Goal: Task Accomplishment & Management: Use online tool/utility

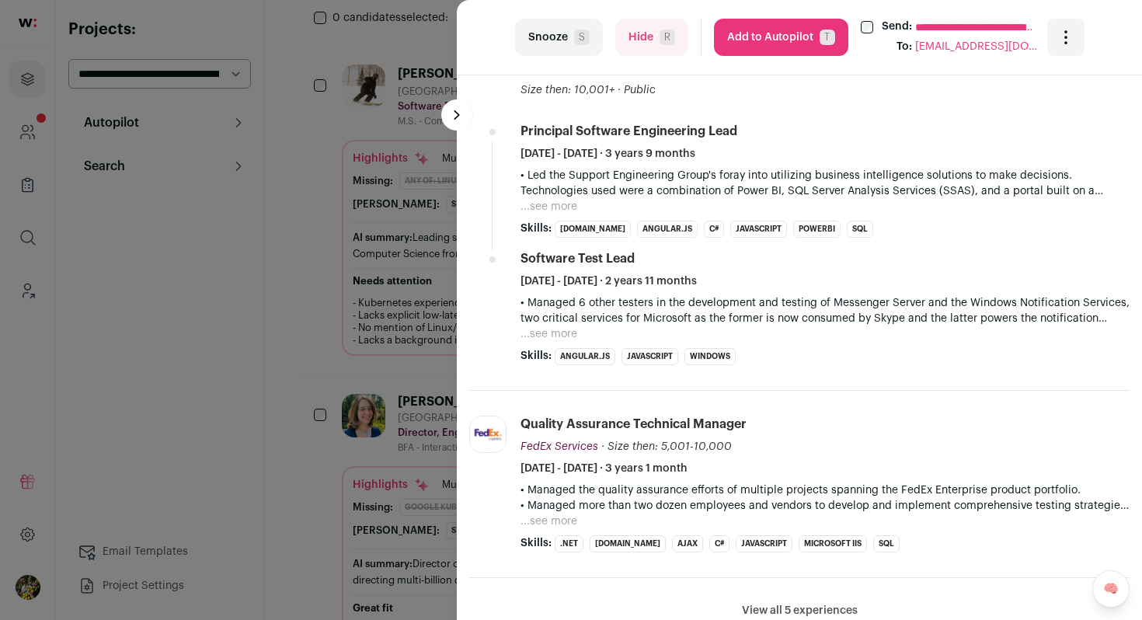
scroll to position [1098, 0]
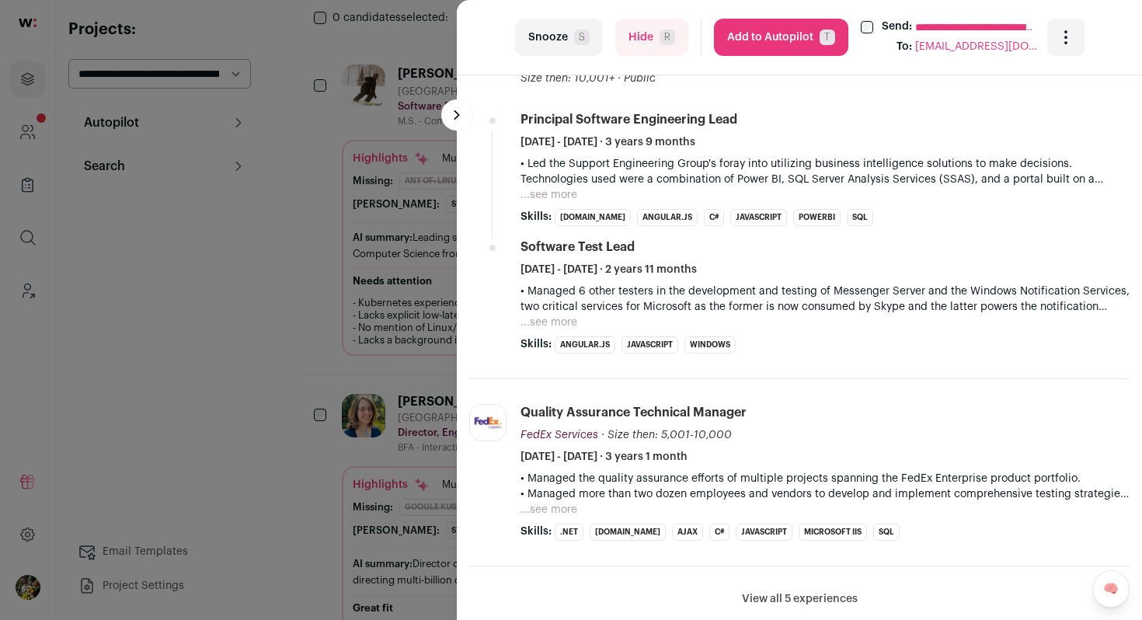
click at [541, 196] on button "...see more" at bounding box center [549, 195] width 57 height 16
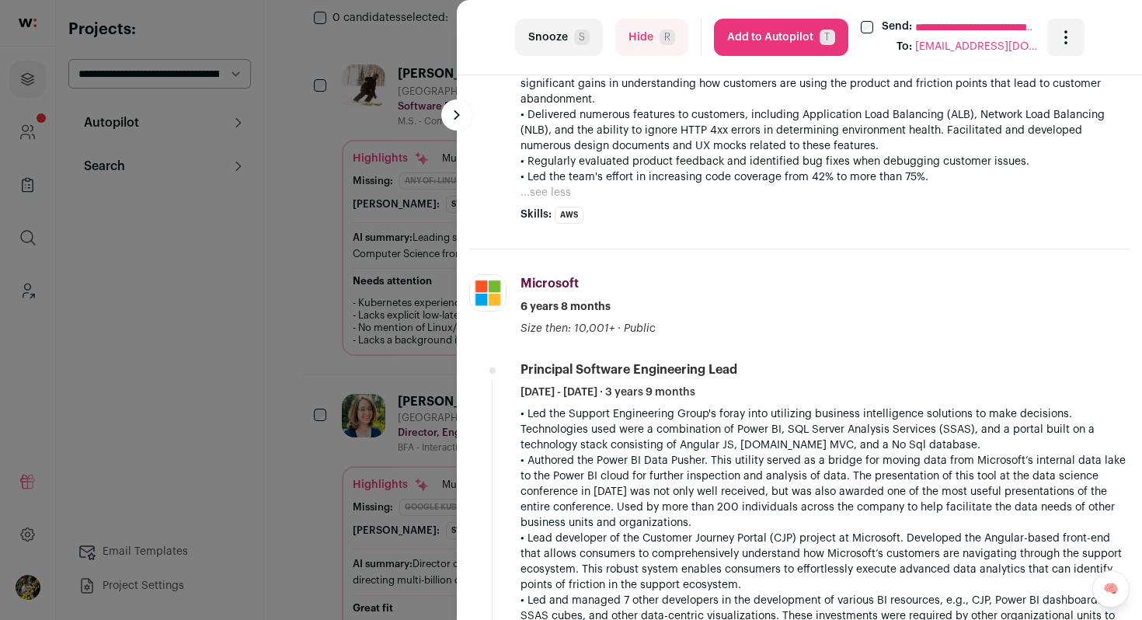
scroll to position [852, 0]
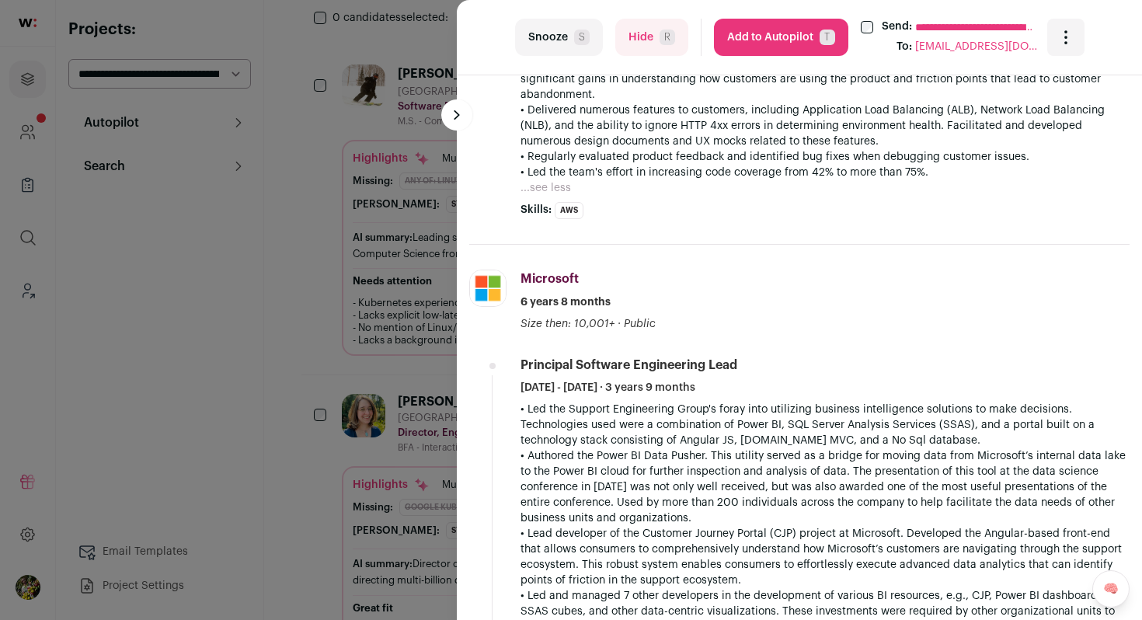
click at [658, 37] on button "Hide R" at bounding box center [651, 37] width 73 height 37
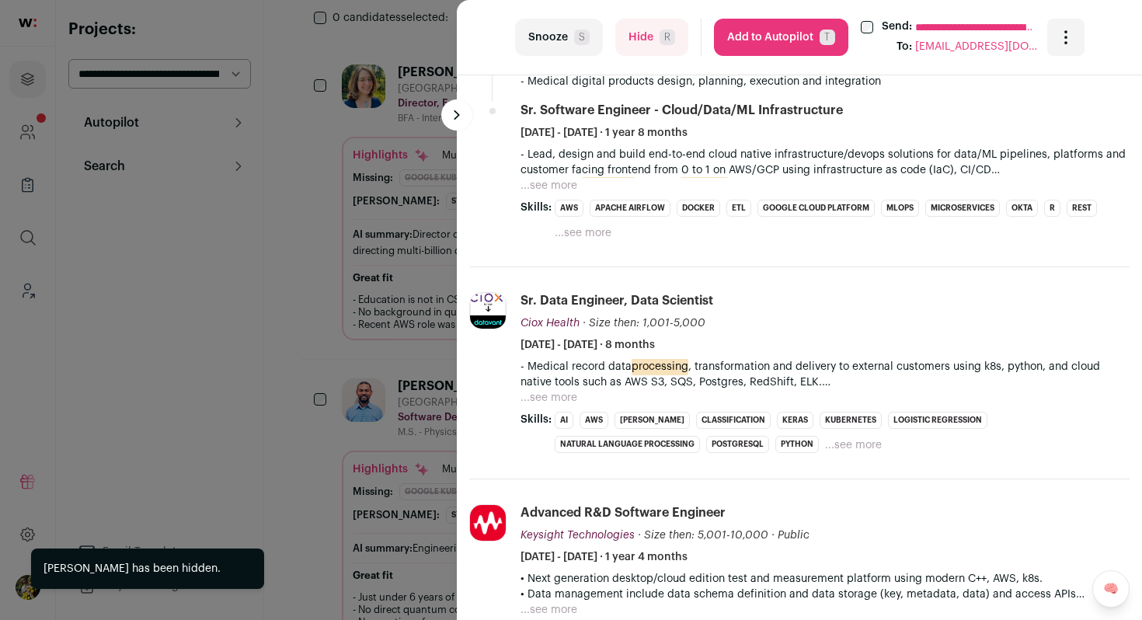
scroll to position [785, 0]
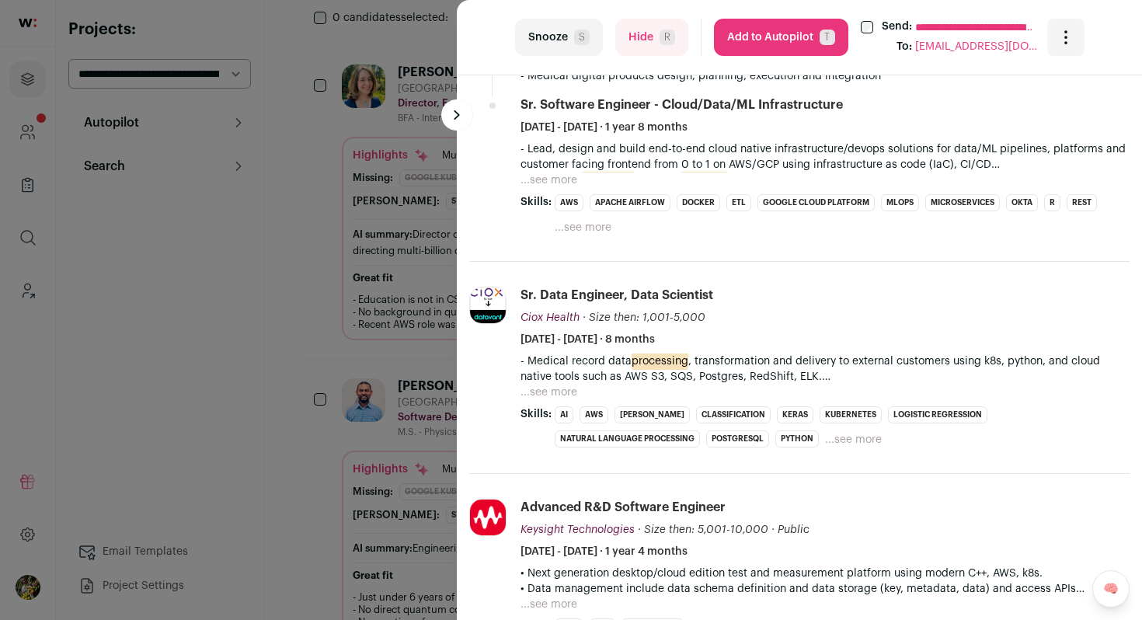
click at [347, 198] on div "**********" at bounding box center [571, 310] width 1142 height 620
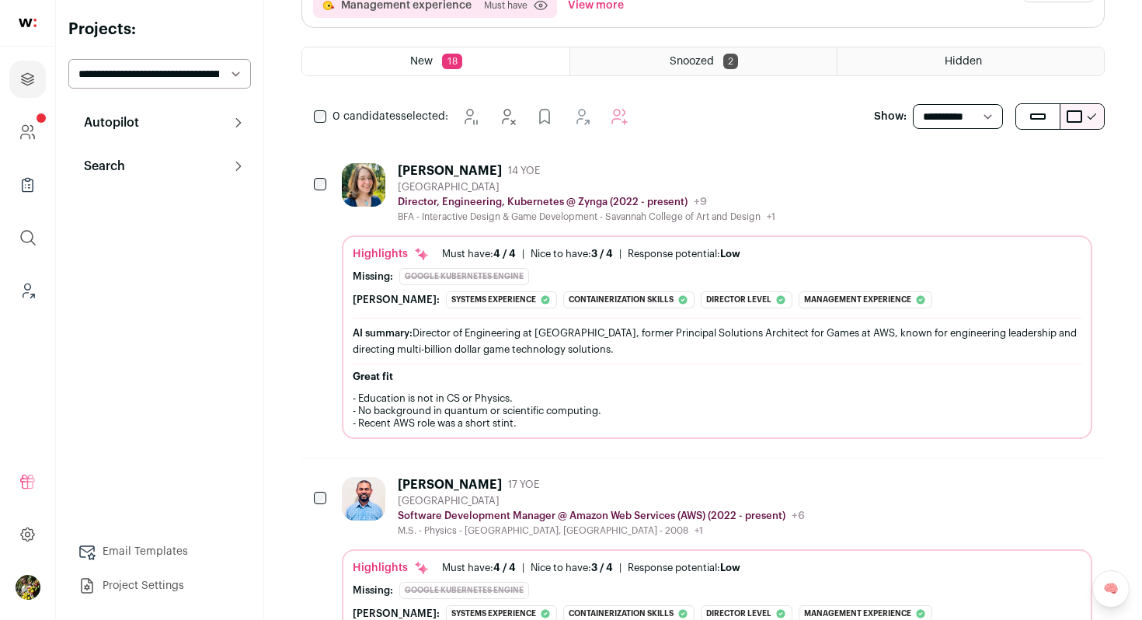
scroll to position [0, 0]
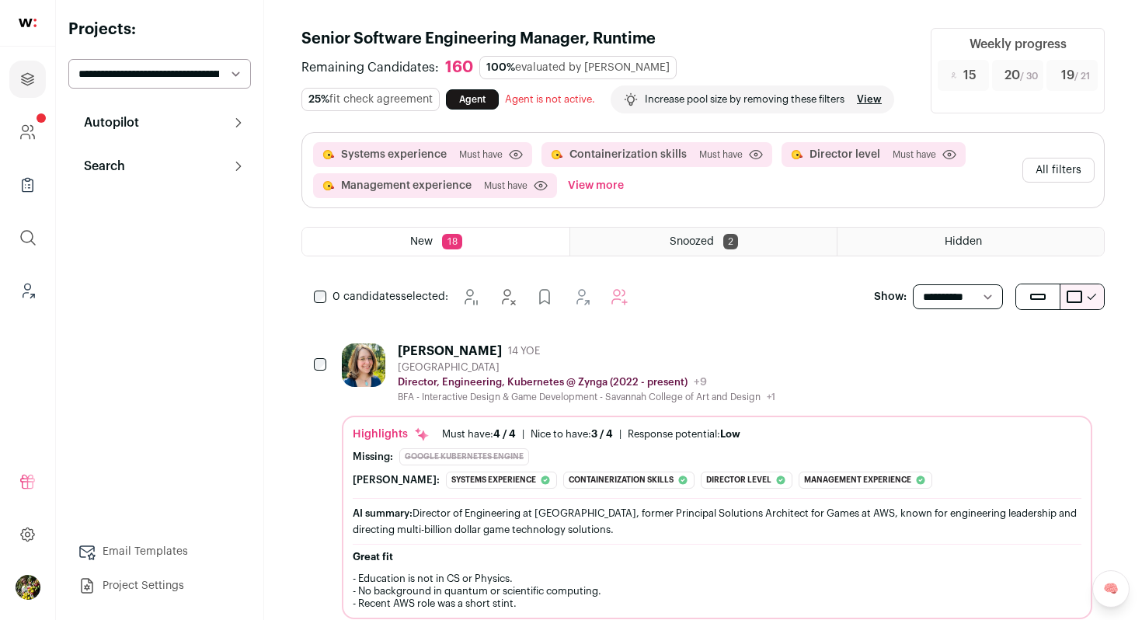
click at [812, 374] on div "[PERSON_NAME] 14 YOE [GEOGRAPHIC_DATA] Director, Engineering, Kubernetes @ Zyng…" at bounding box center [717, 373] width 750 height 60
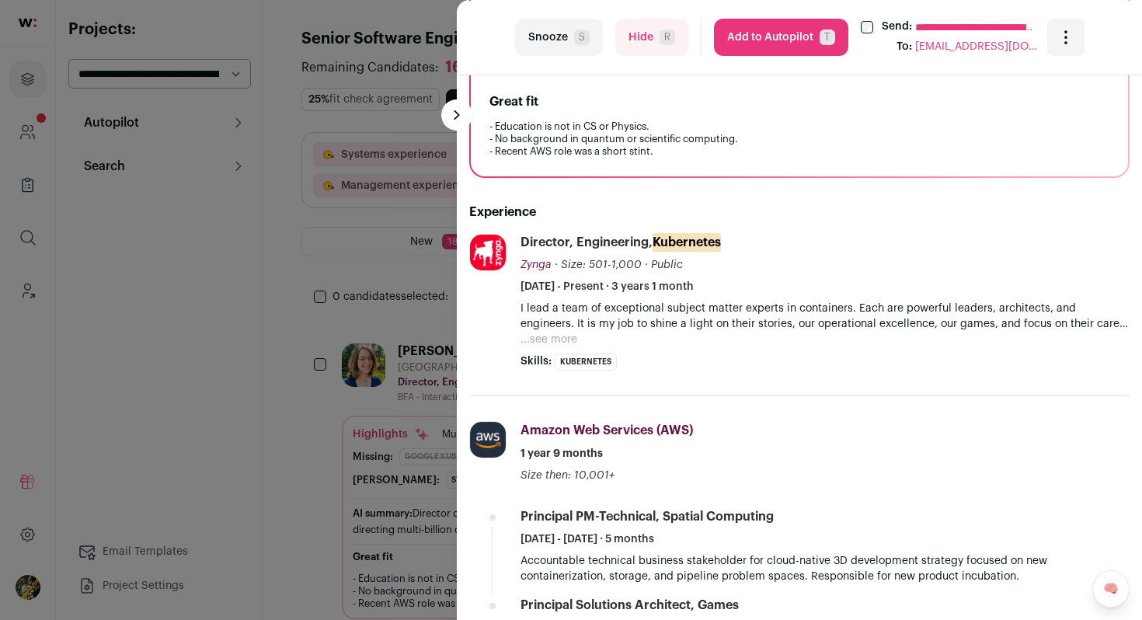
scroll to position [510, 0]
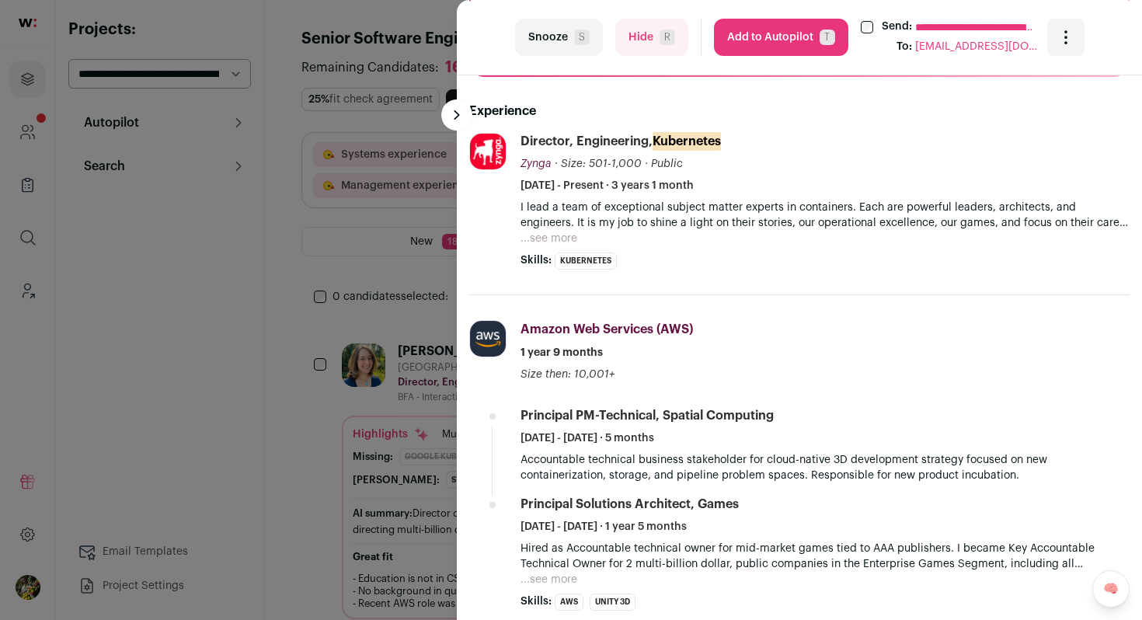
click at [554, 244] on button "...see more" at bounding box center [549, 239] width 57 height 16
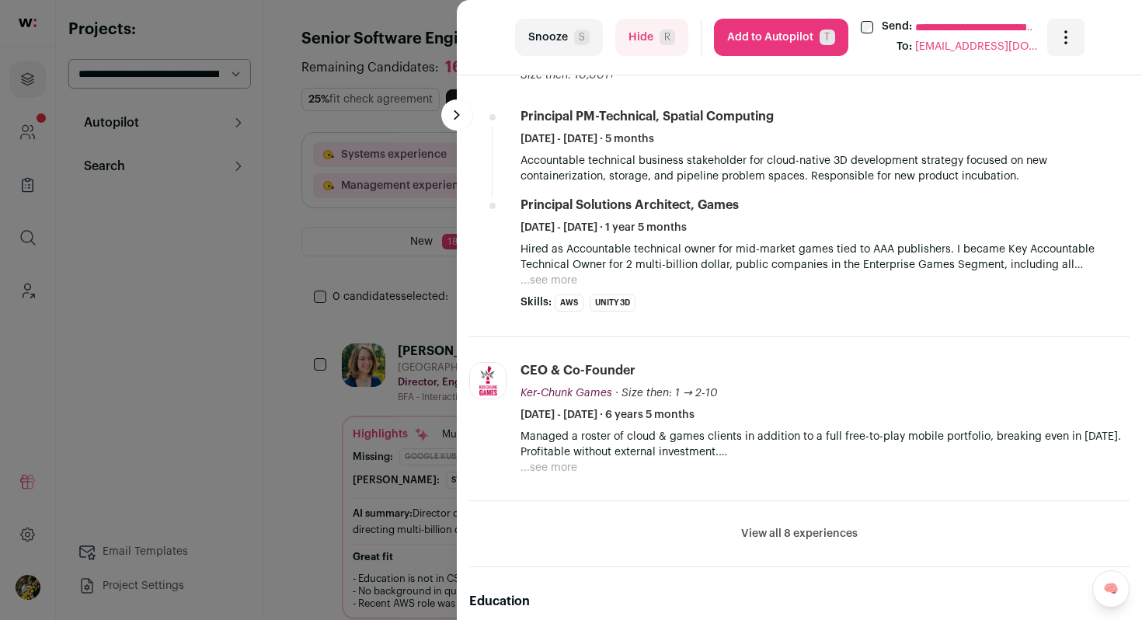
scroll to position [907, 0]
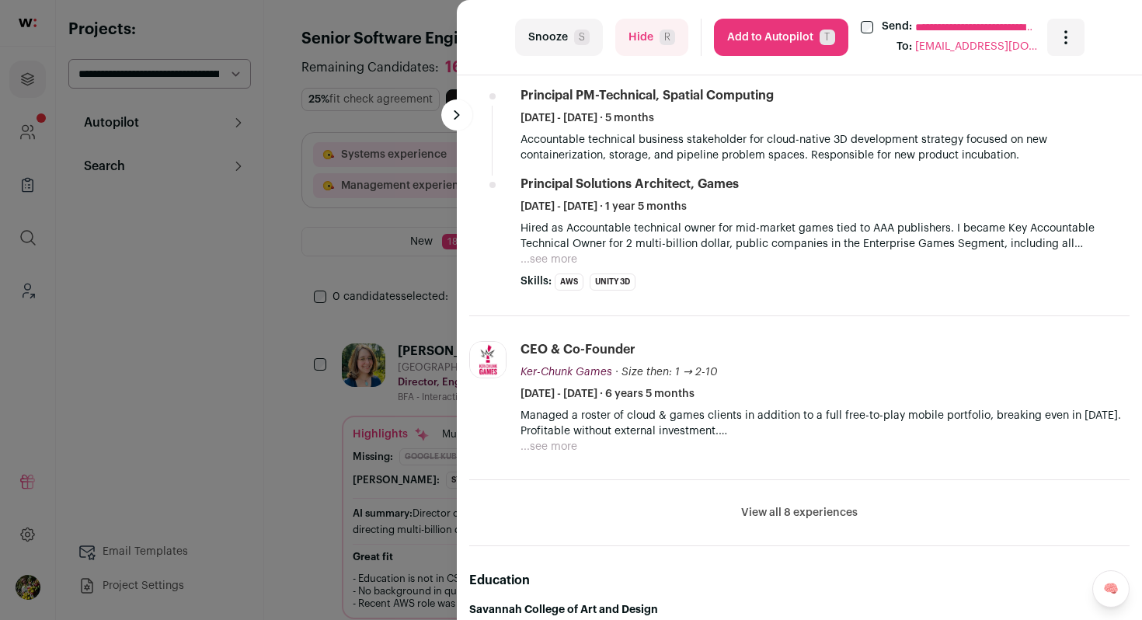
click at [828, 505] on button "View all 8 experiences" at bounding box center [799, 513] width 117 height 16
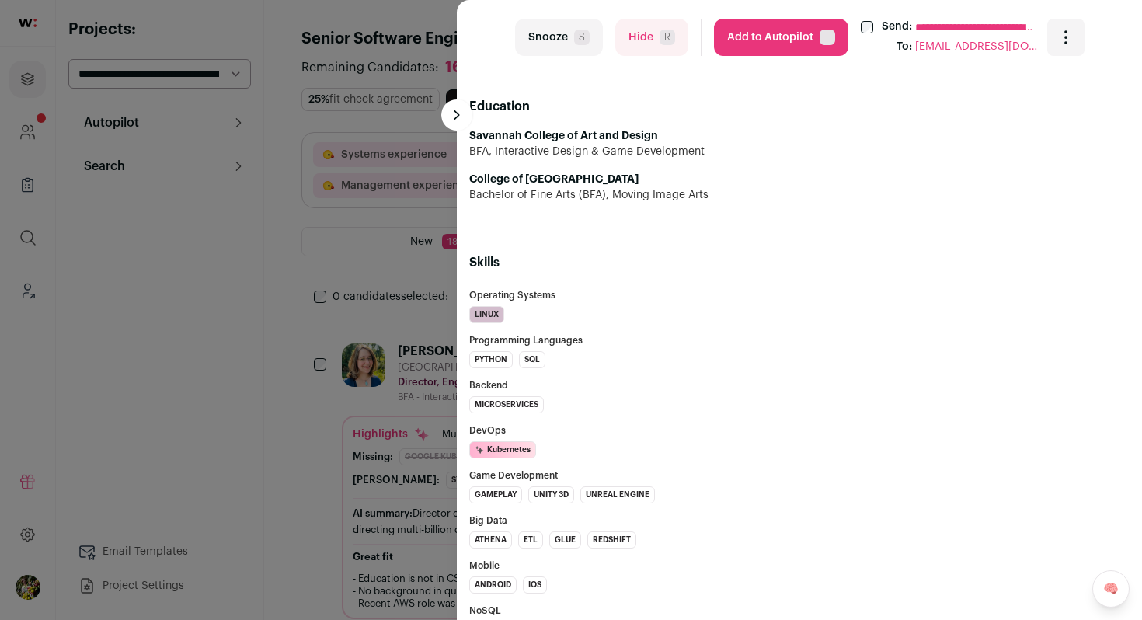
scroll to position [2645, 0]
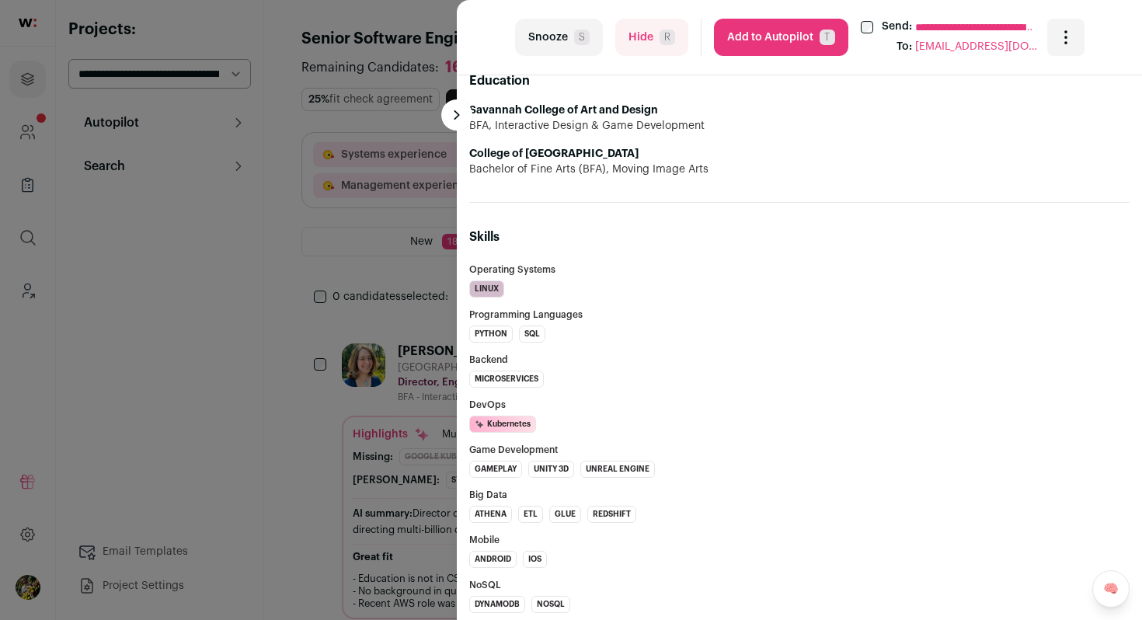
click at [768, 52] on button "Add to Autopilot T" at bounding box center [781, 37] width 134 height 37
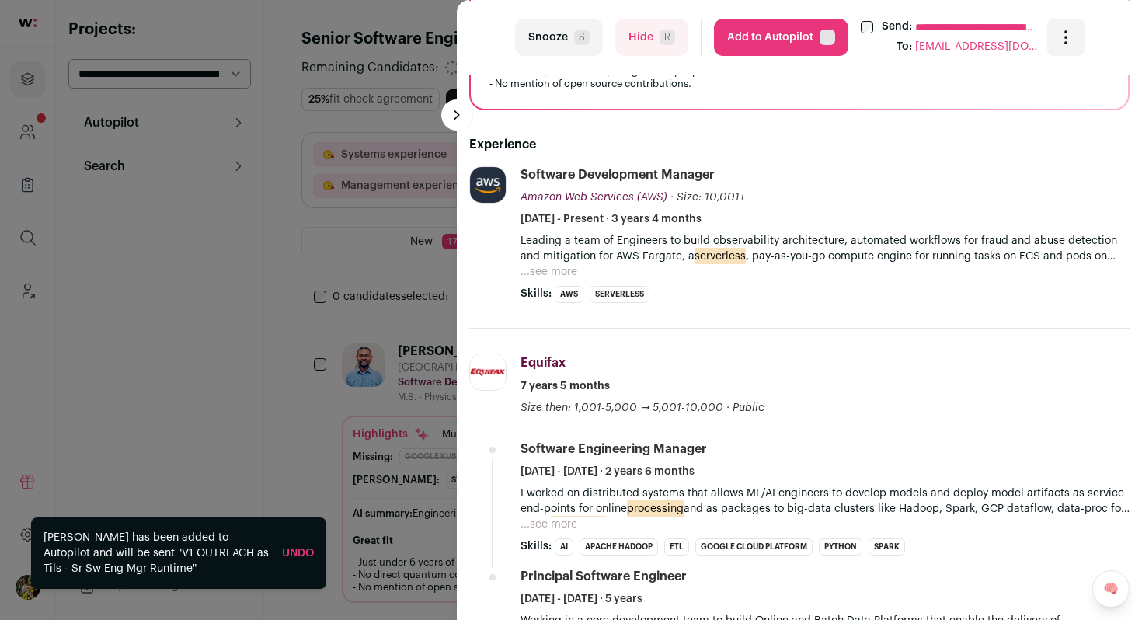
scroll to position [479, 0]
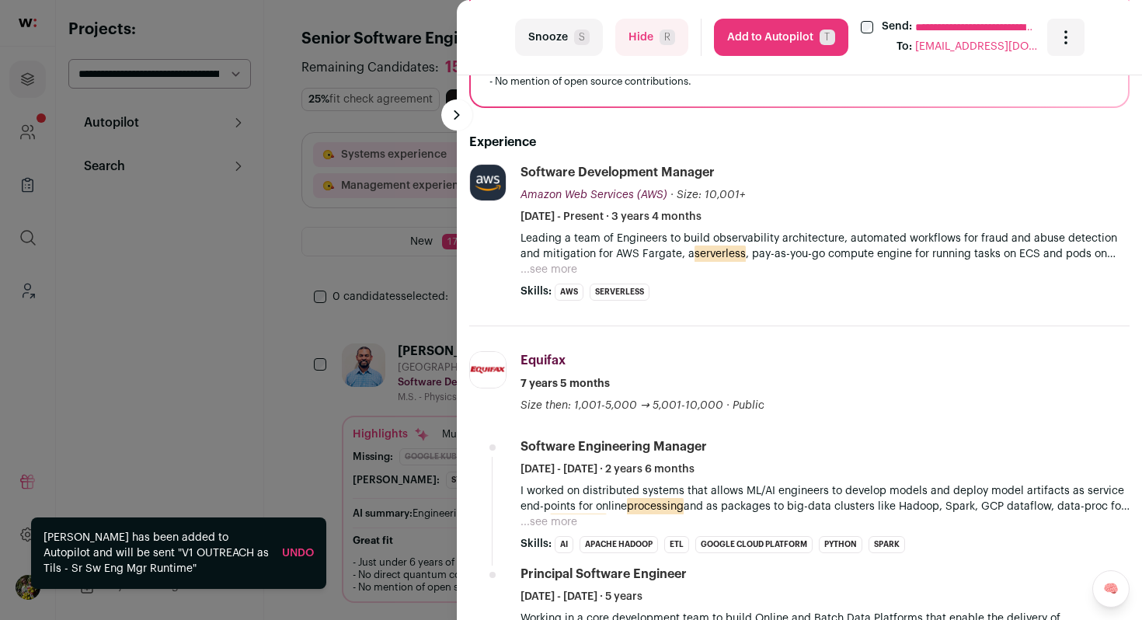
click at [565, 279] on li "Software Development Manager Amazon Web Services (AWS) Amazon Web Services (AWS…" at bounding box center [825, 232] width 609 height 137
click at [567, 272] on button "...see more" at bounding box center [549, 270] width 57 height 16
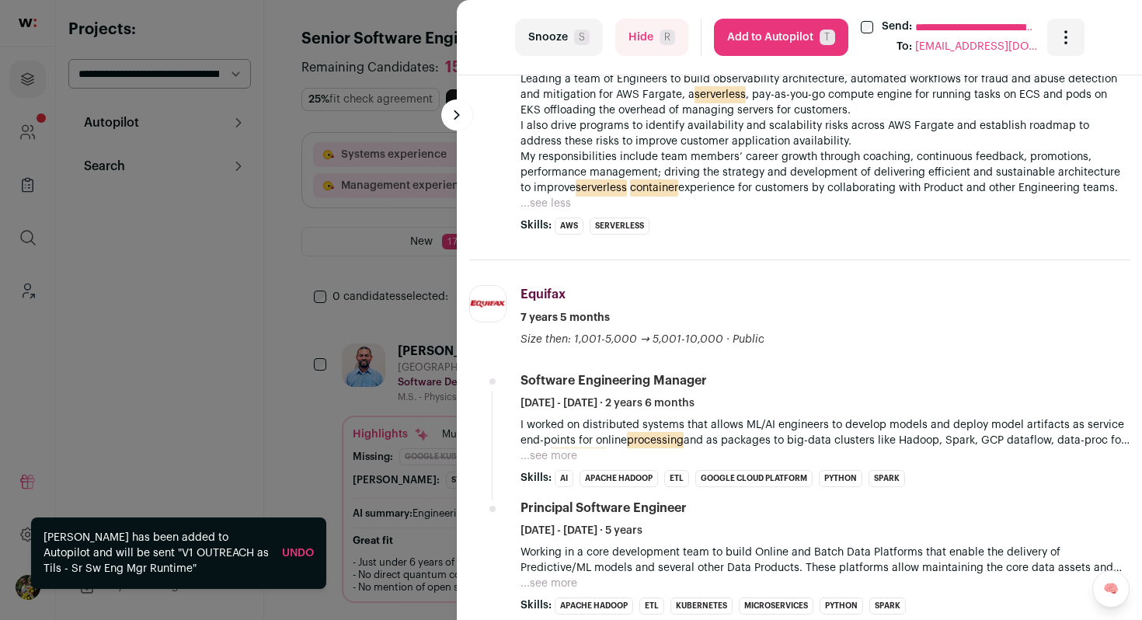
scroll to position [749, 0]
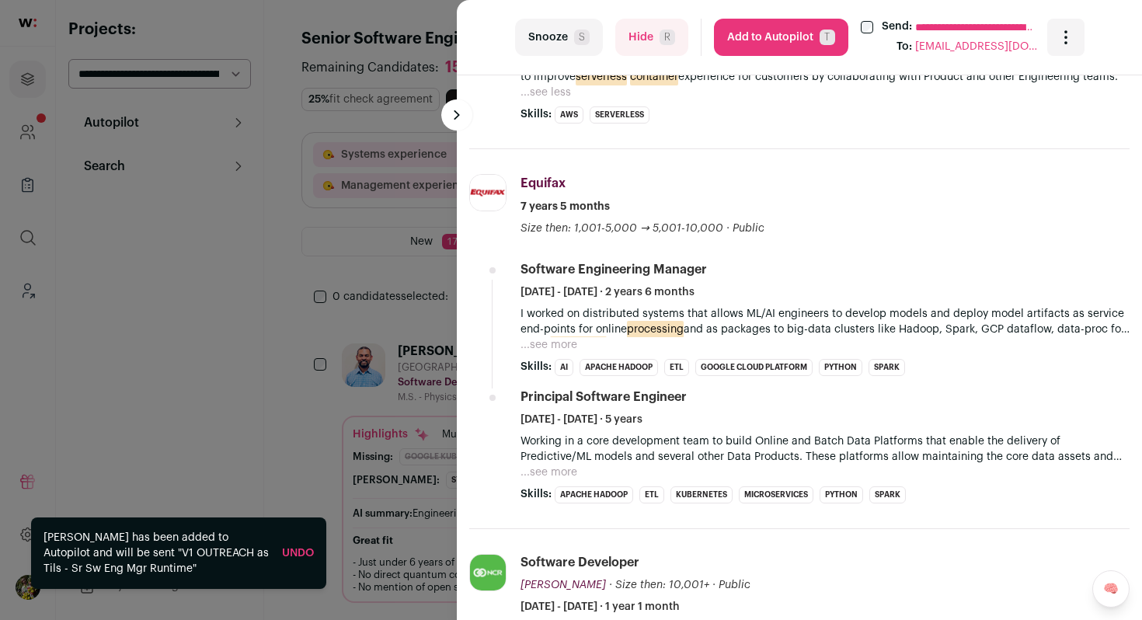
click at [553, 346] on button "...see more" at bounding box center [549, 345] width 57 height 16
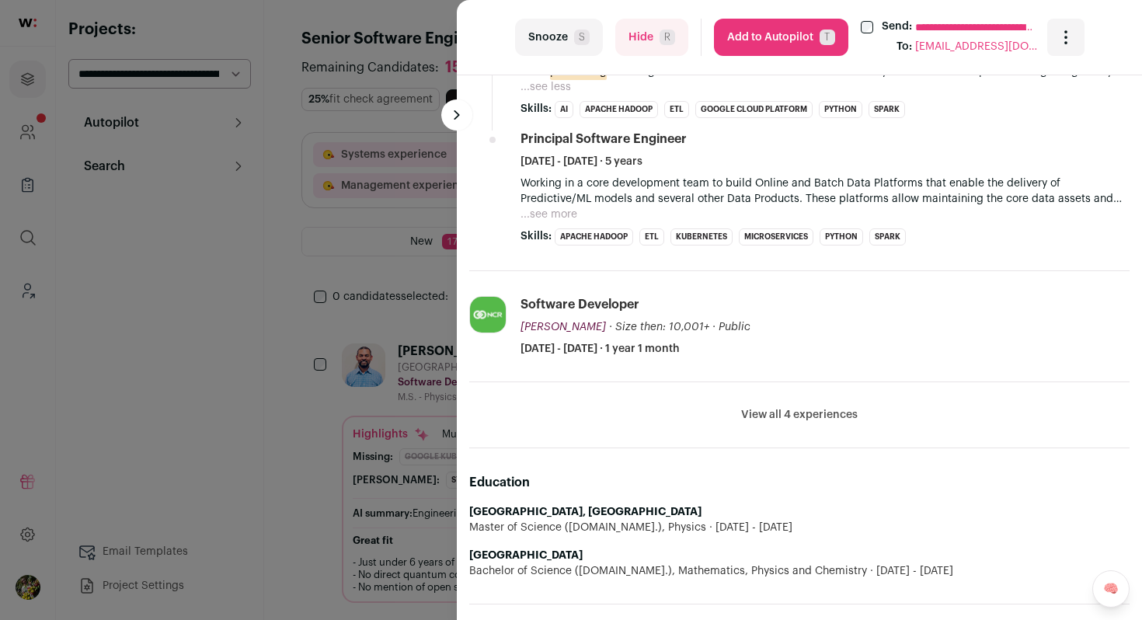
scroll to position [1043, 0]
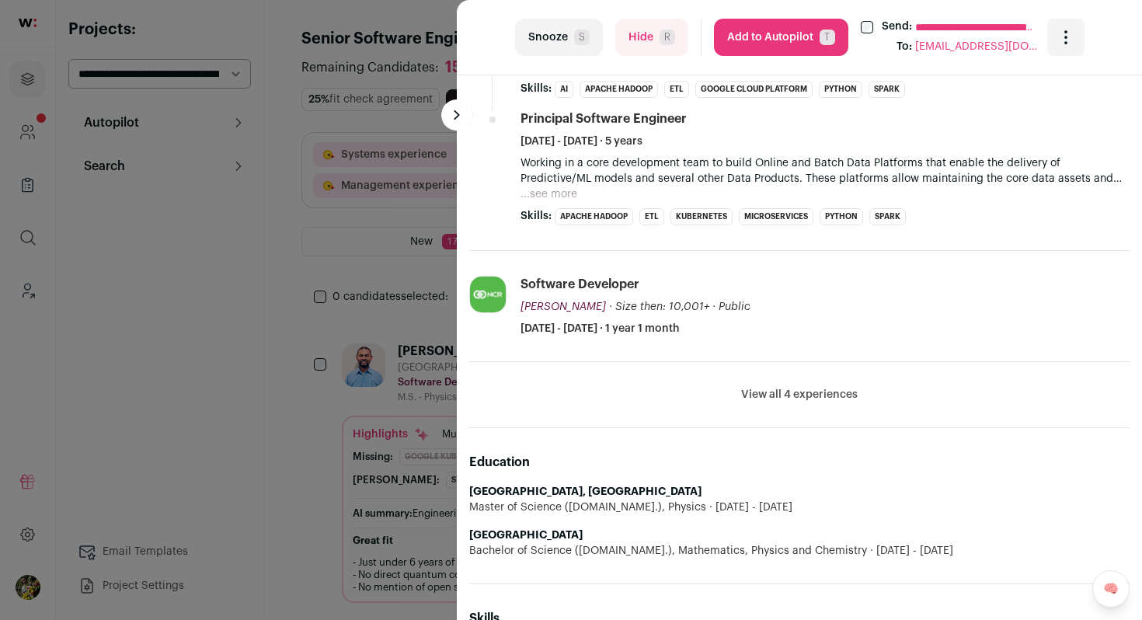
click at [779, 404] on li "View all 4 experiences View less" at bounding box center [799, 395] width 660 height 66
click at [780, 400] on button "View all 4 experiences" at bounding box center [799, 395] width 117 height 16
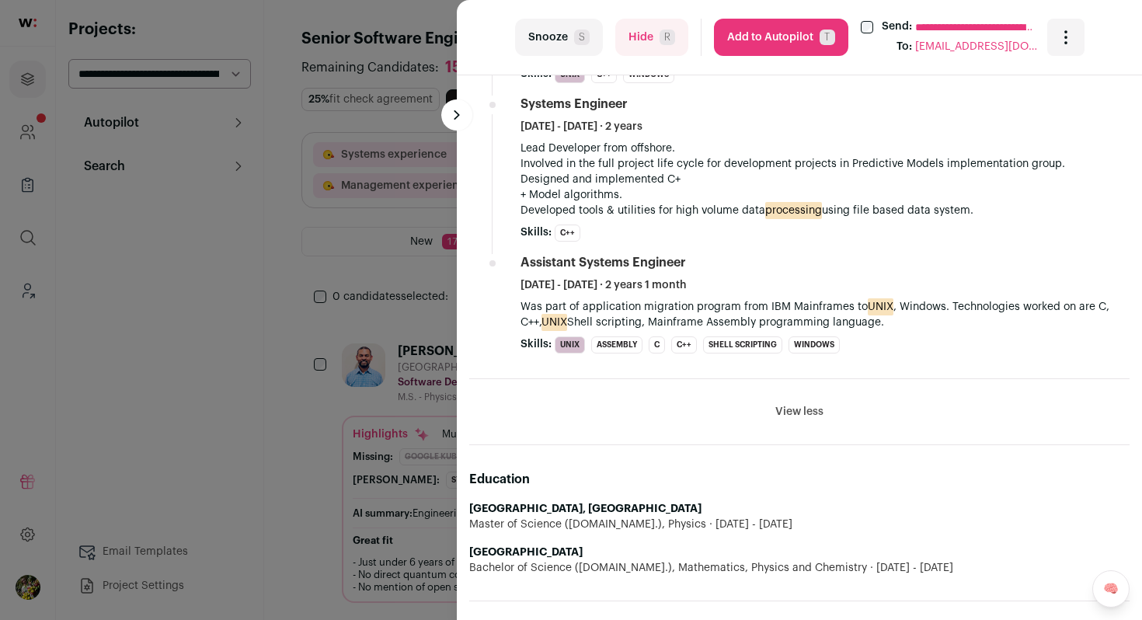
scroll to position [1611, 0]
click at [646, 40] on button "Hide R" at bounding box center [651, 37] width 73 height 37
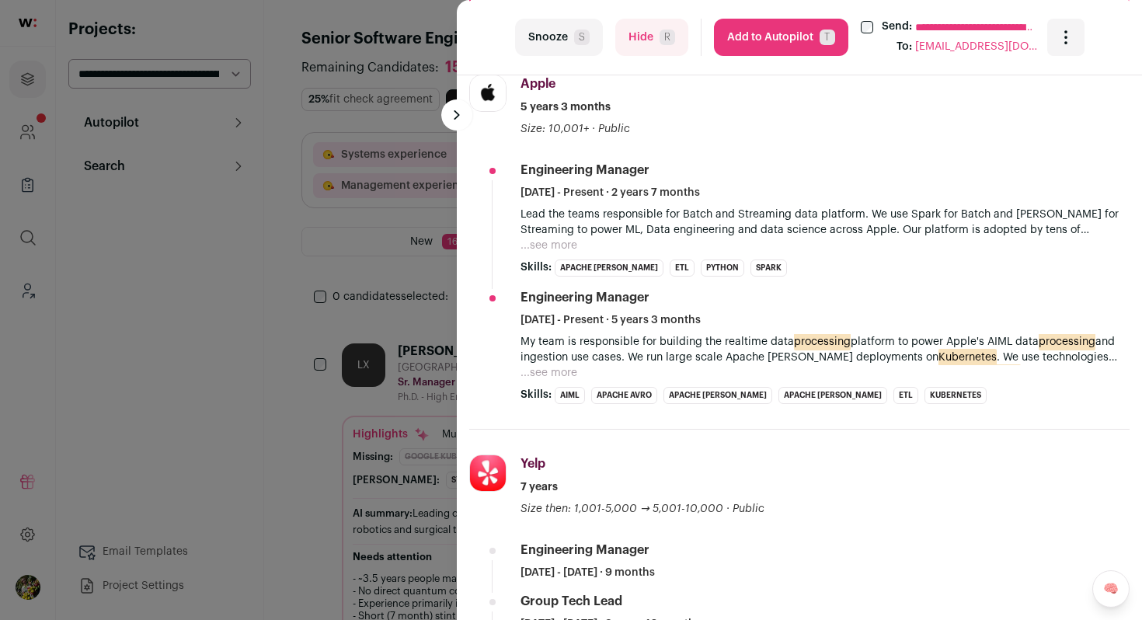
scroll to position [577, 0]
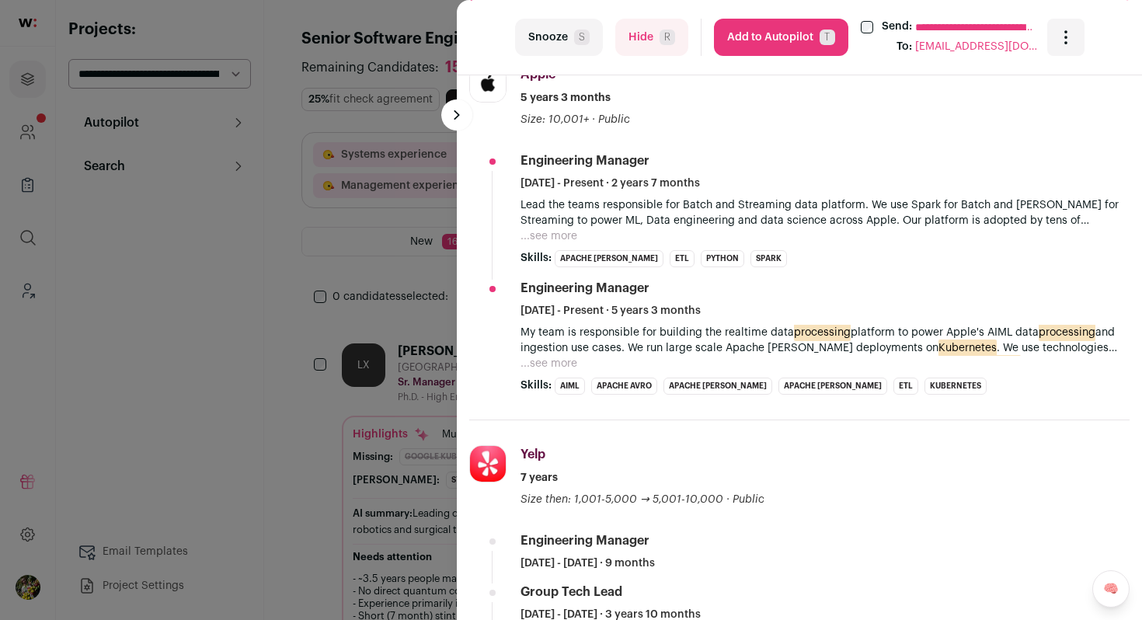
click at [571, 360] on button "...see more" at bounding box center [549, 364] width 57 height 16
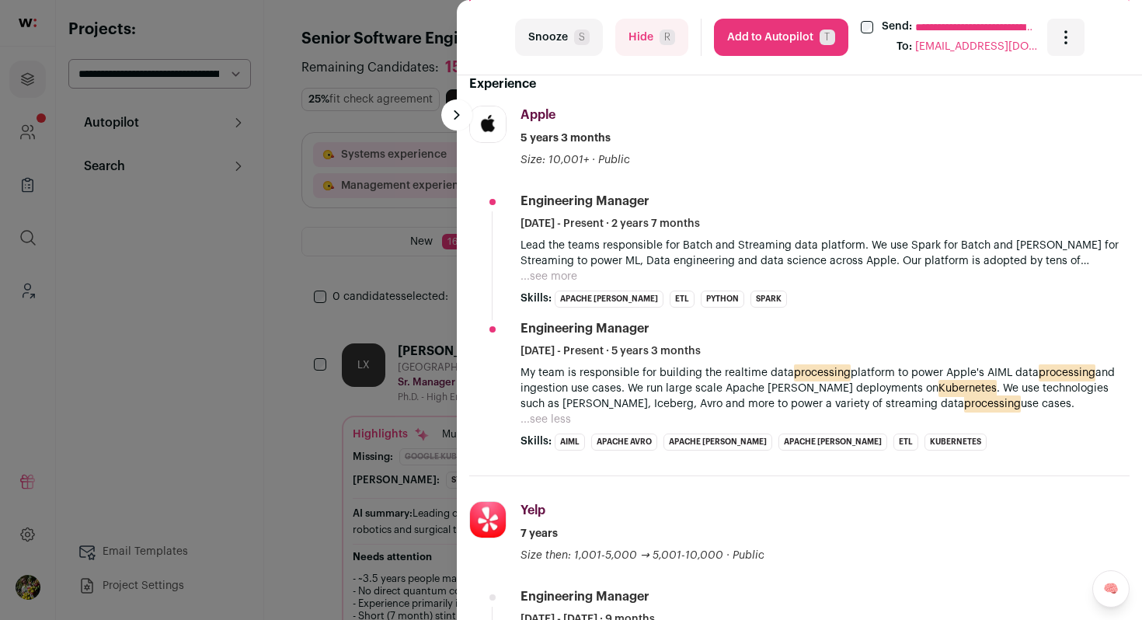
scroll to position [538, 0]
click at [570, 276] on button "...see more" at bounding box center [549, 276] width 57 height 16
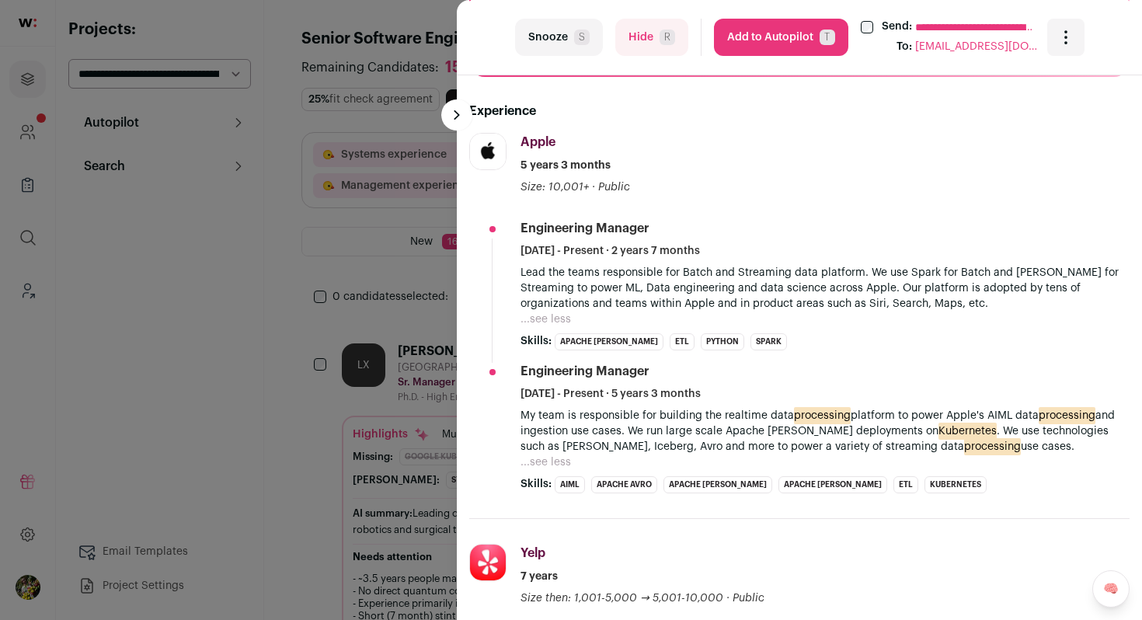
scroll to position [496, 0]
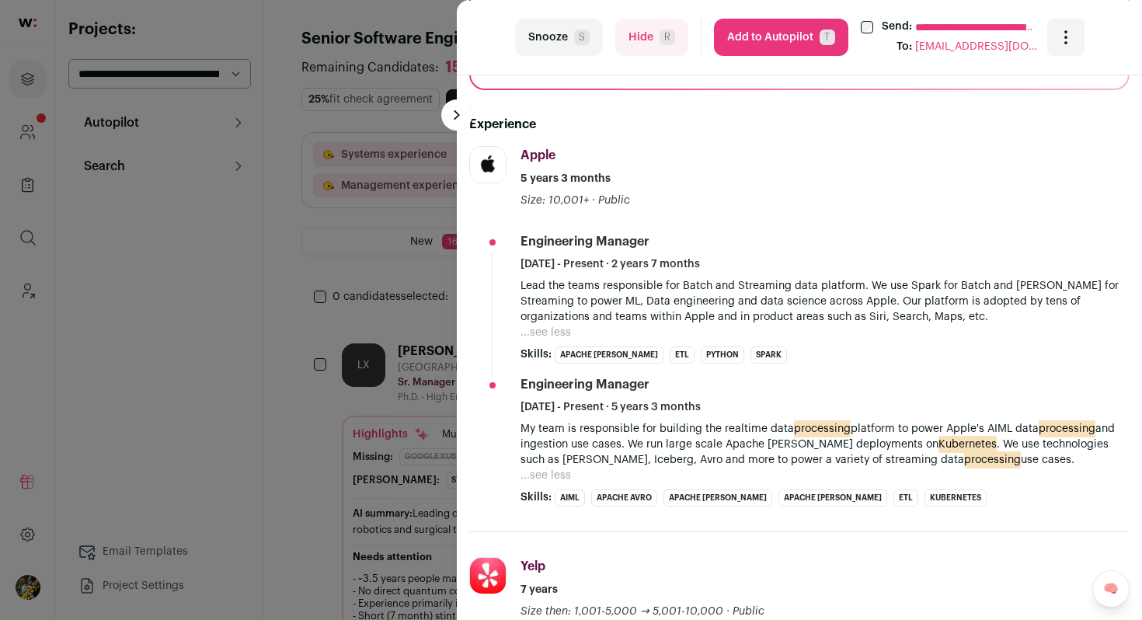
click at [437, 343] on div "**********" at bounding box center [571, 310] width 1142 height 620
